Goal: Information Seeking & Learning: Learn about a topic

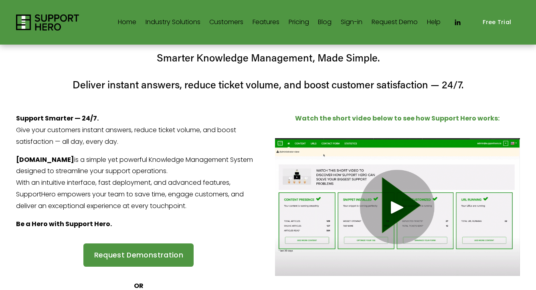
click at [131, 54] on h4 "Smarter Knowledge Management, Made Simple." at bounding box center [268, 58] width 504 height 14
click at [276, 25] on link "Features" at bounding box center [266, 22] width 27 height 13
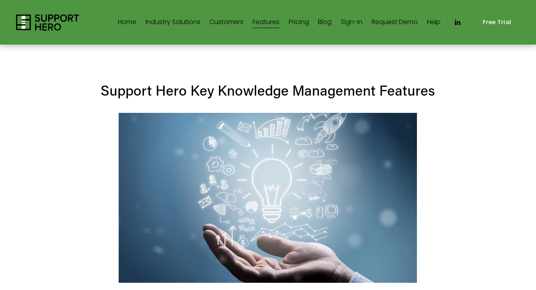
click at [172, 21] on span "Industry Solutions" at bounding box center [173, 22] width 55 height 12
click at [118, 22] on link "Home" at bounding box center [127, 22] width 18 height 13
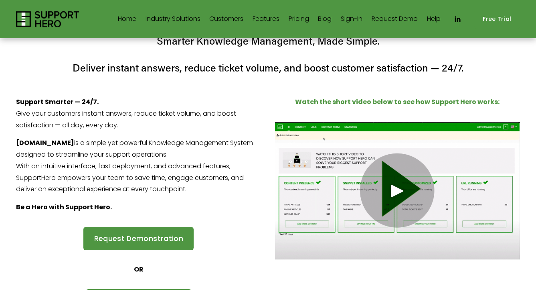
scroll to position [185, 0]
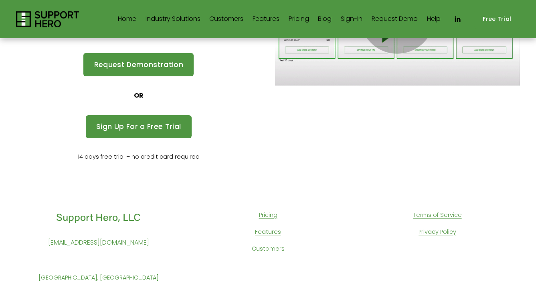
click at [270, 230] on link "Features" at bounding box center [268, 232] width 26 height 10
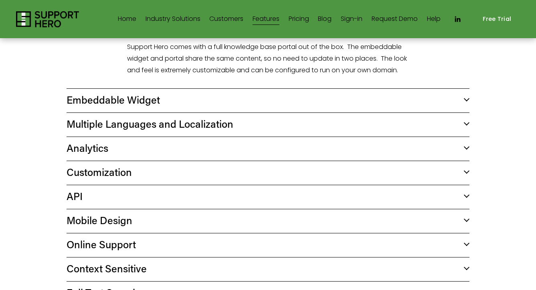
scroll to position [41, 0]
